Goal: Task Accomplishment & Management: Manage account settings

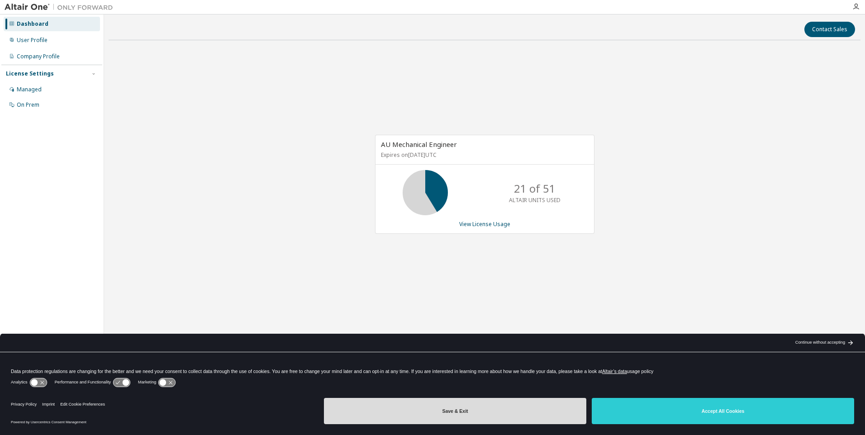
click at [496, 416] on button "Save & Exit" at bounding box center [455, 411] width 262 height 26
